Goal: Transaction & Acquisition: Purchase product/service

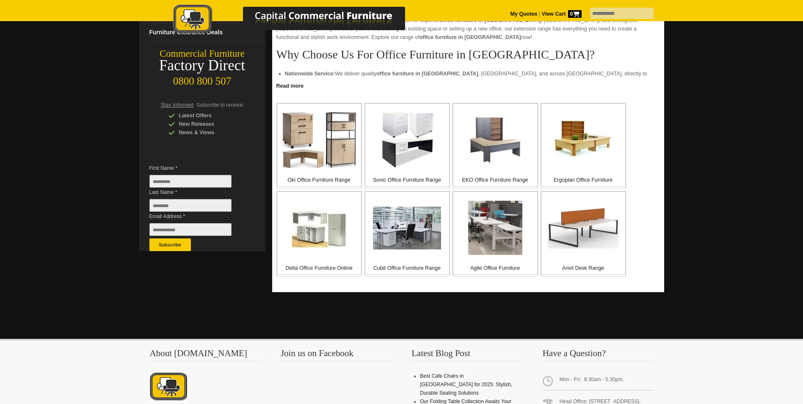
scroll to position [127, 0]
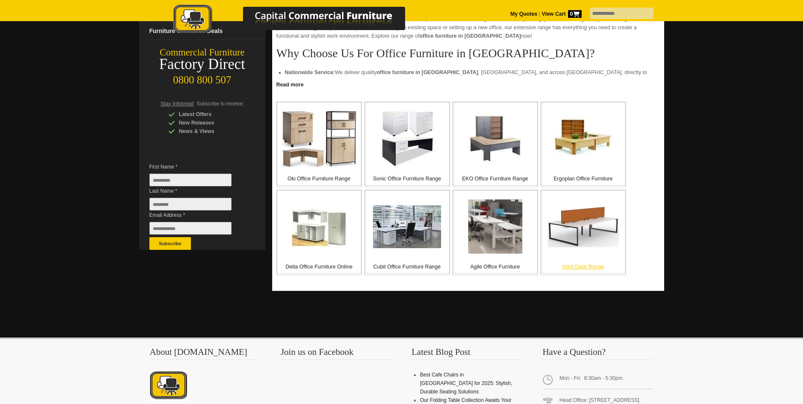
click at [575, 214] on img at bounding box center [582, 226] width 71 height 41
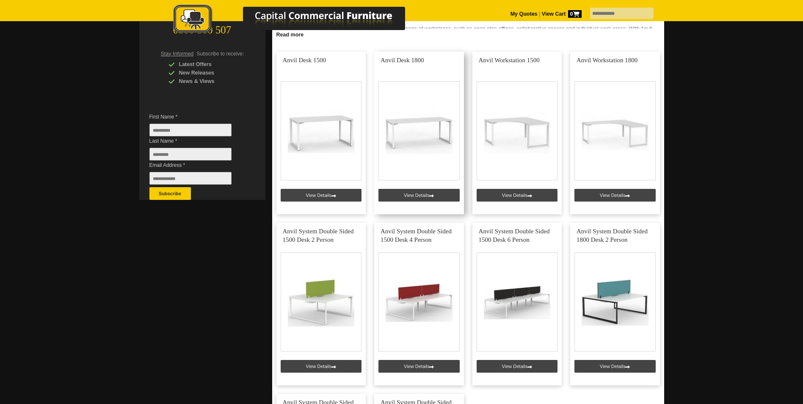
scroll to position [212, 0]
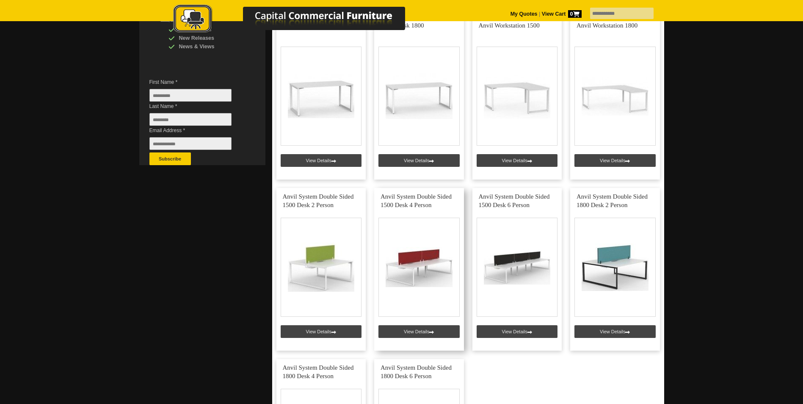
click at [416, 328] on link at bounding box center [419, 269] width 90 height 162
